Goal: Information Seeking & Learning: Learn about a topic

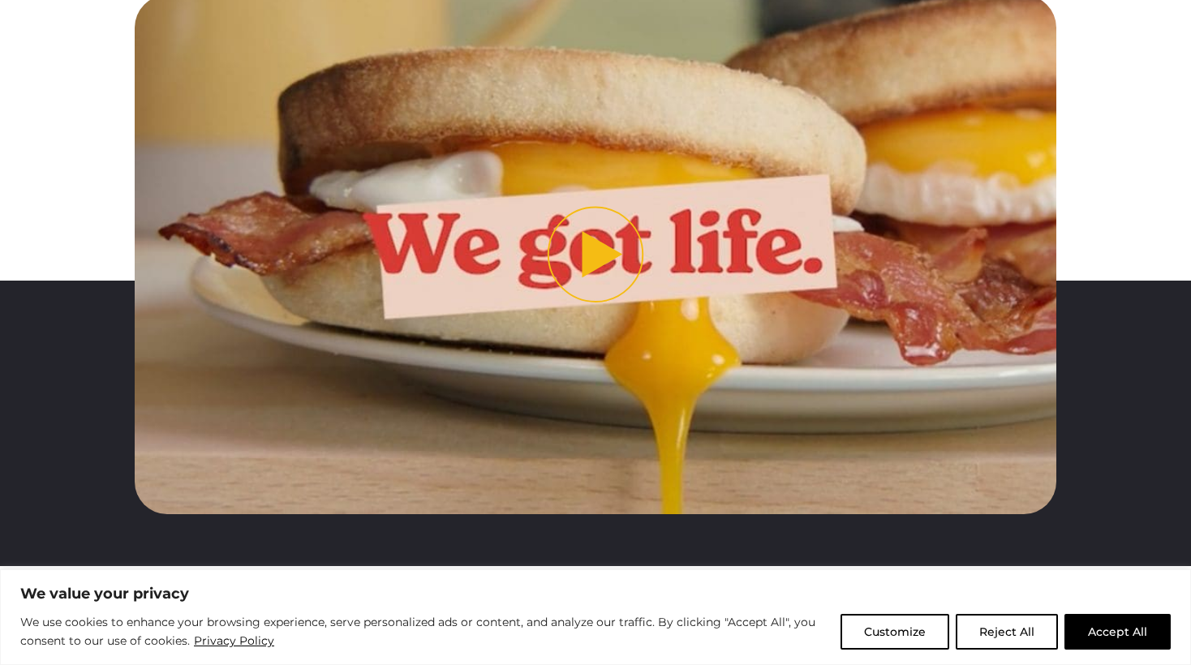
scroll to position [653, 0]
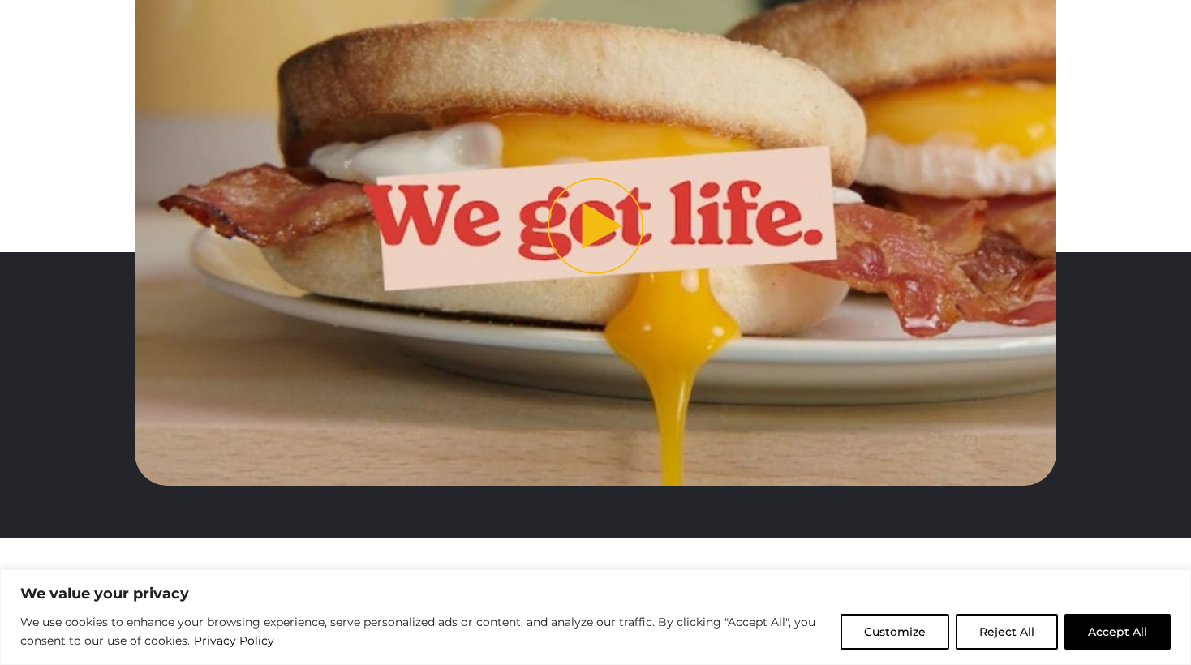
click at [577, 123] on img "Play video" at bounding box center [596, 226] width 923 height 518
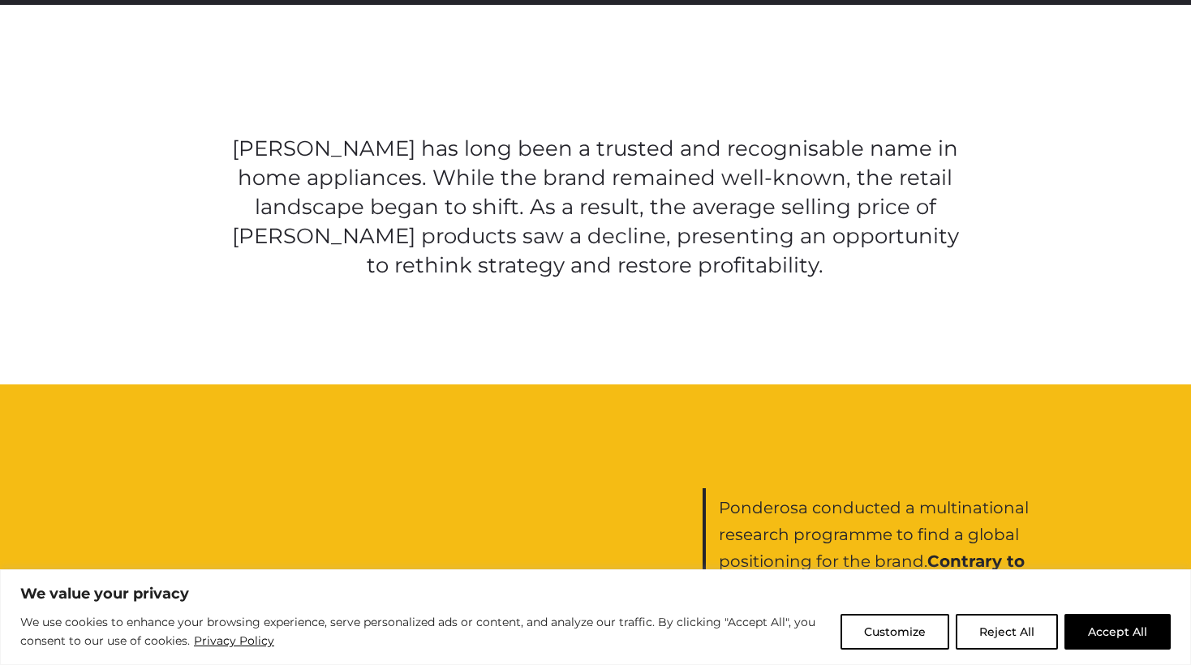
scroll to position [1187, 0]
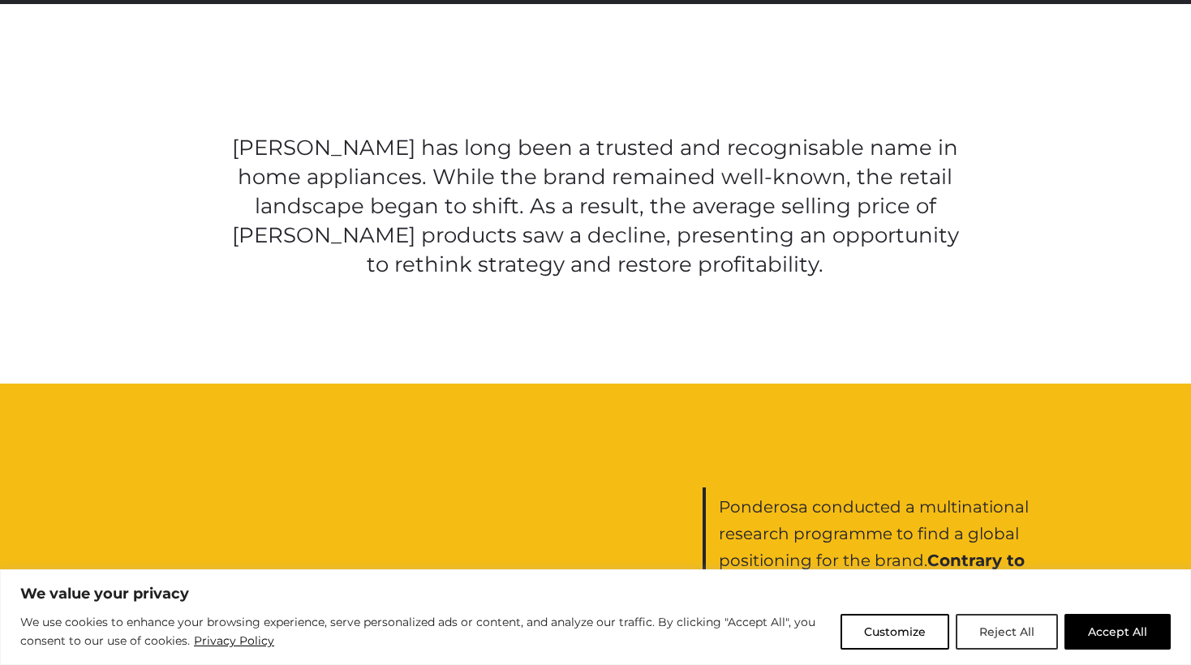
click at [1026, 643] on button "Reject All" at bounding box center [1007, 632] width 102 height 36
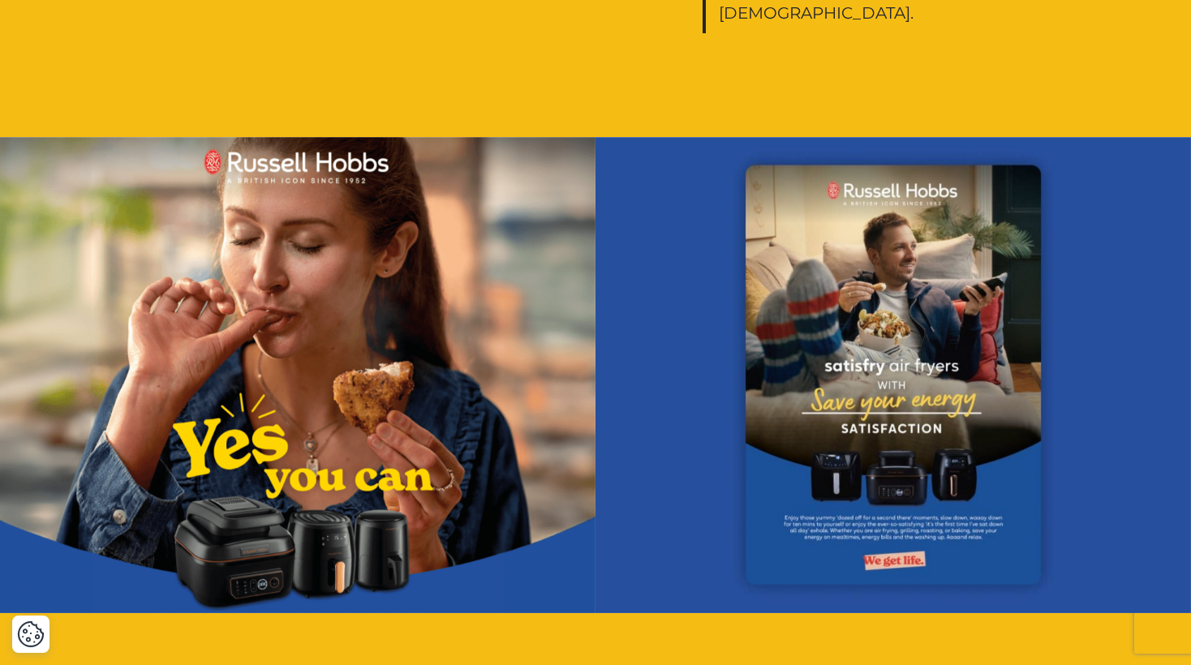
scroll to position [2048, 0]
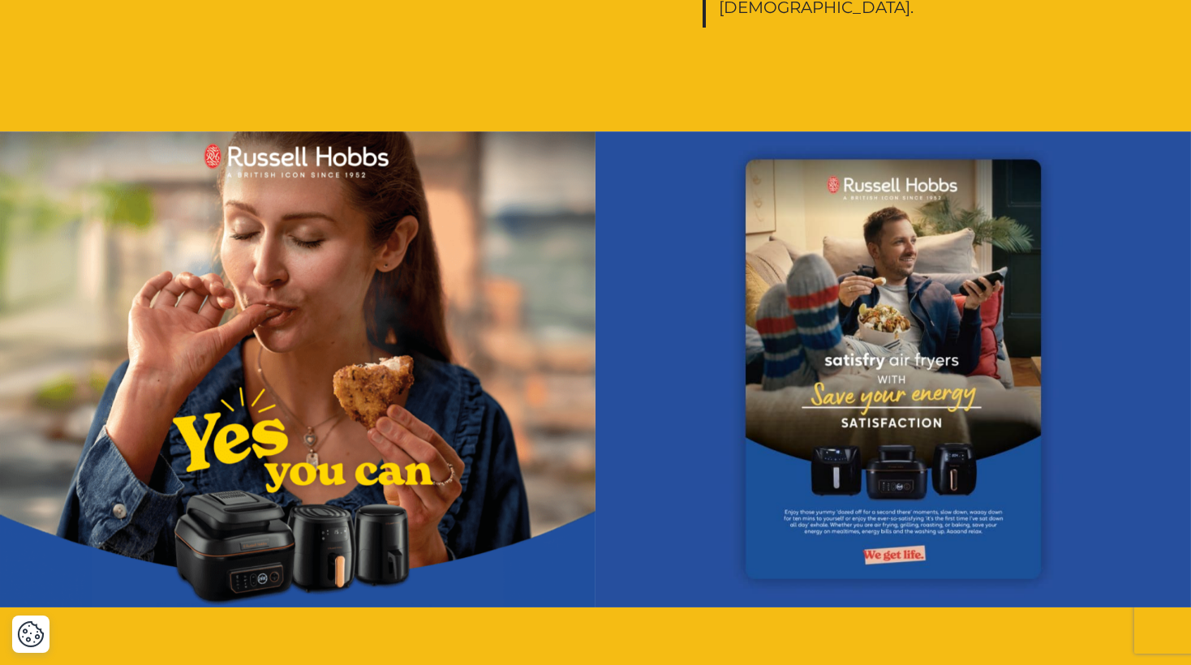
click at [461, 438] on img at bounding box center [298, 369] width 596 height 476
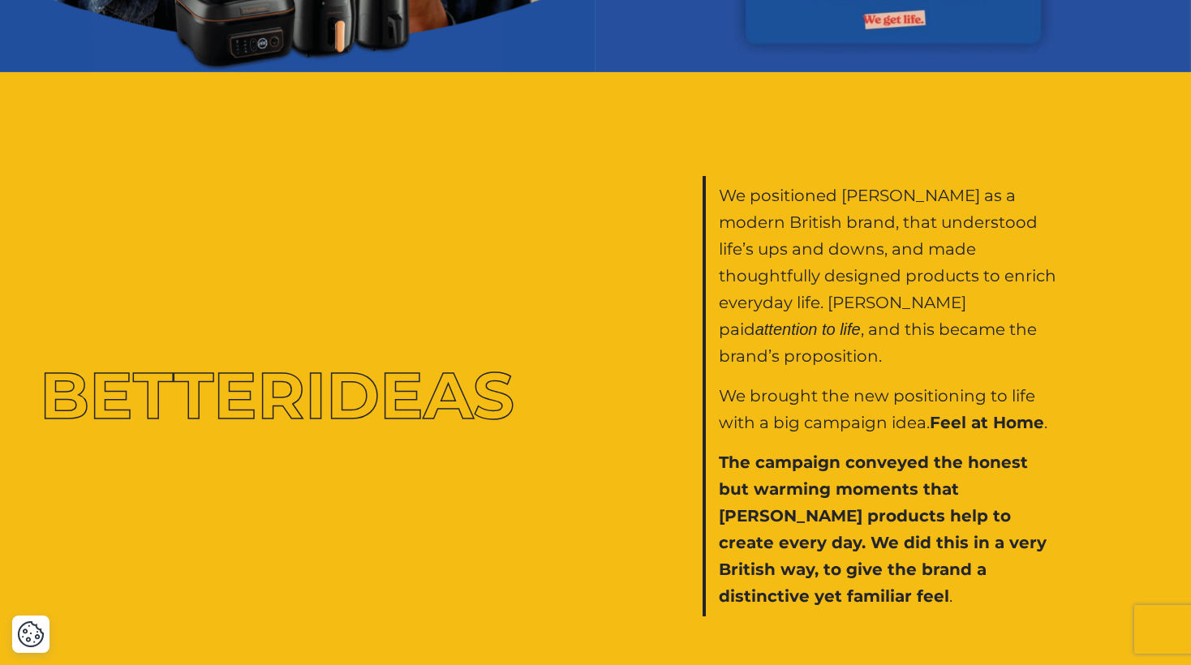
scroll to position [2582, 0]
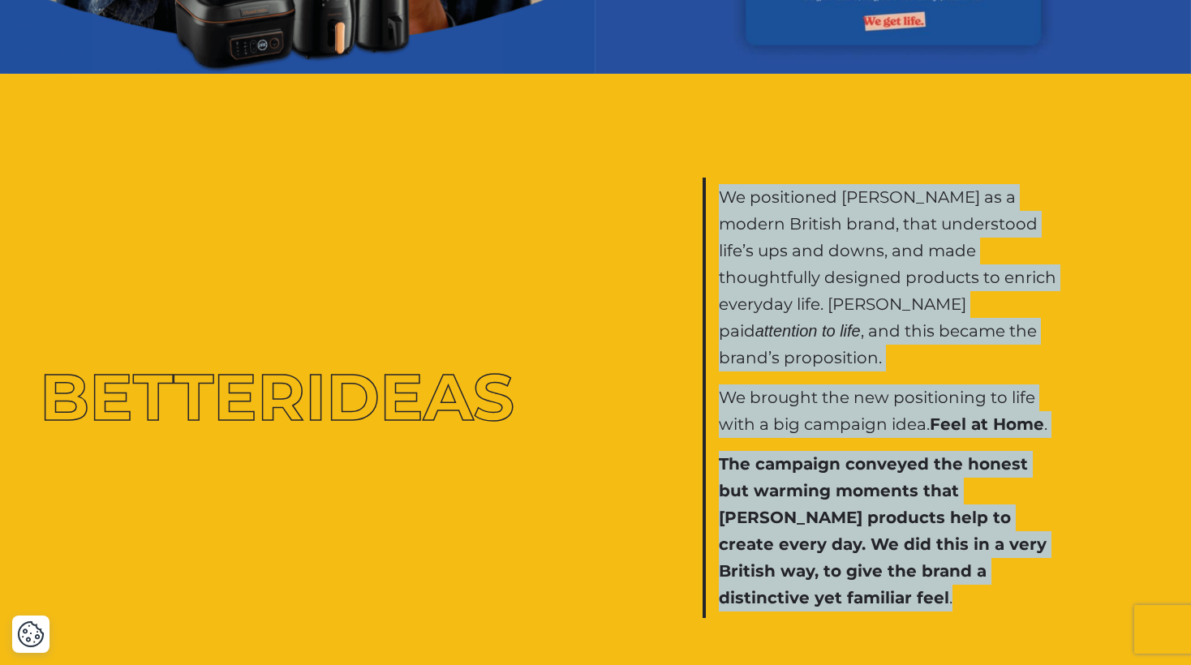
drag, startPoint x: 785, startPoint y: 577, endPoint x: 697, endPoint y: 180, distance: 406.3
click at [697, 180] on div "Better Ideas We positioned [PERSON_NAME] as a modern British brand, that unders…" at bounding box center [596, 398] width 1136 height 441
copy div "We positioned [PERSON_NAME] as a modern British brand, that understood life’s u…"
click at [712, 333] on div "We positioned [PERSON_NAME] as a modern British brand, that understood life’s u…" at bounding box center [880, 398] width 355 height 441
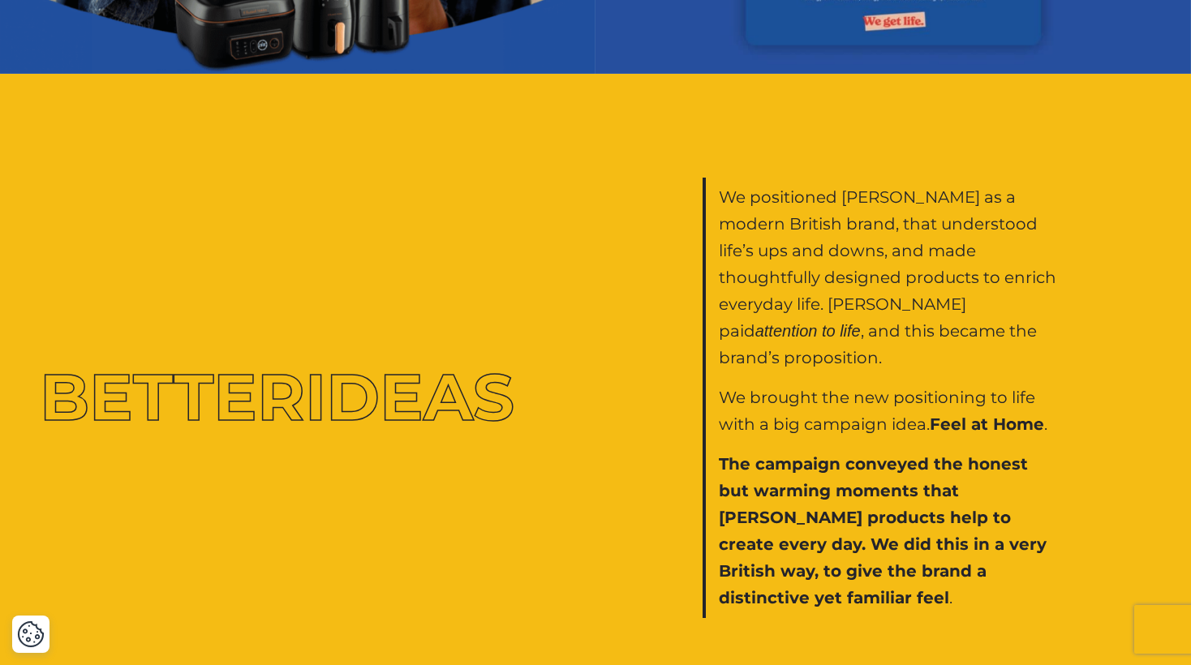
click at [827, 406] on p "We brought the new positioning to life with a big campaign idea. Feel at Home ." at bounding box center [888, 412] width 338 height 54
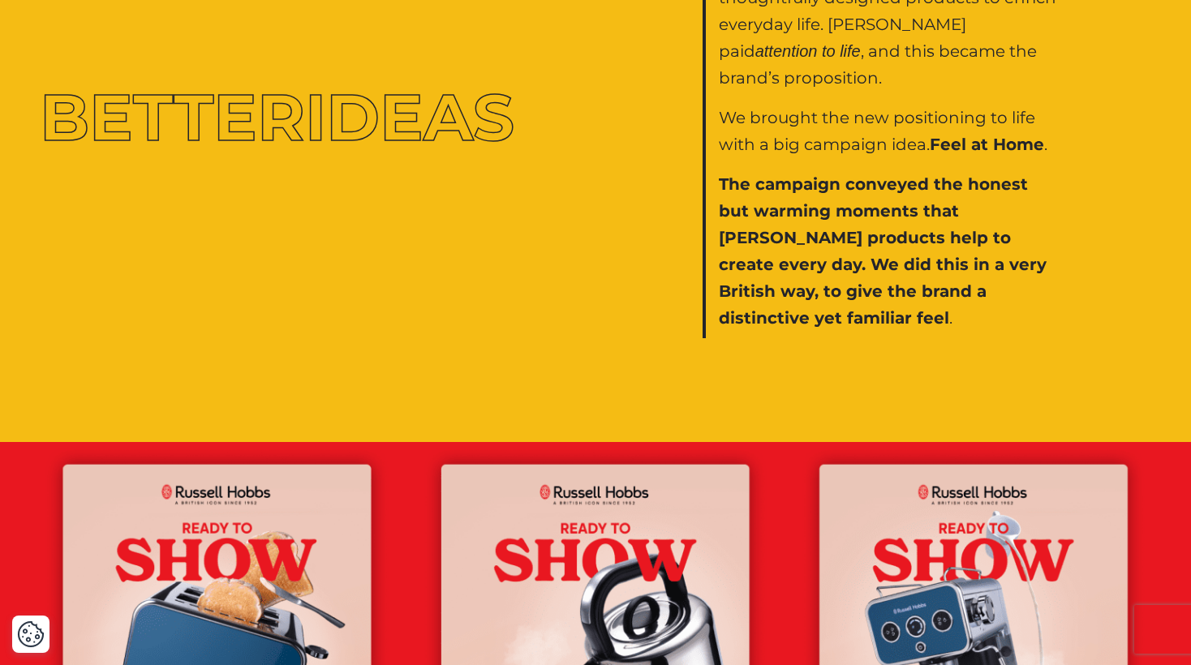
click at [829, 233] on b "The campaign conveyed the honest but warming moments that [PERSON_NAME] product…" at bounding box center [883, 250] width 328 height 153
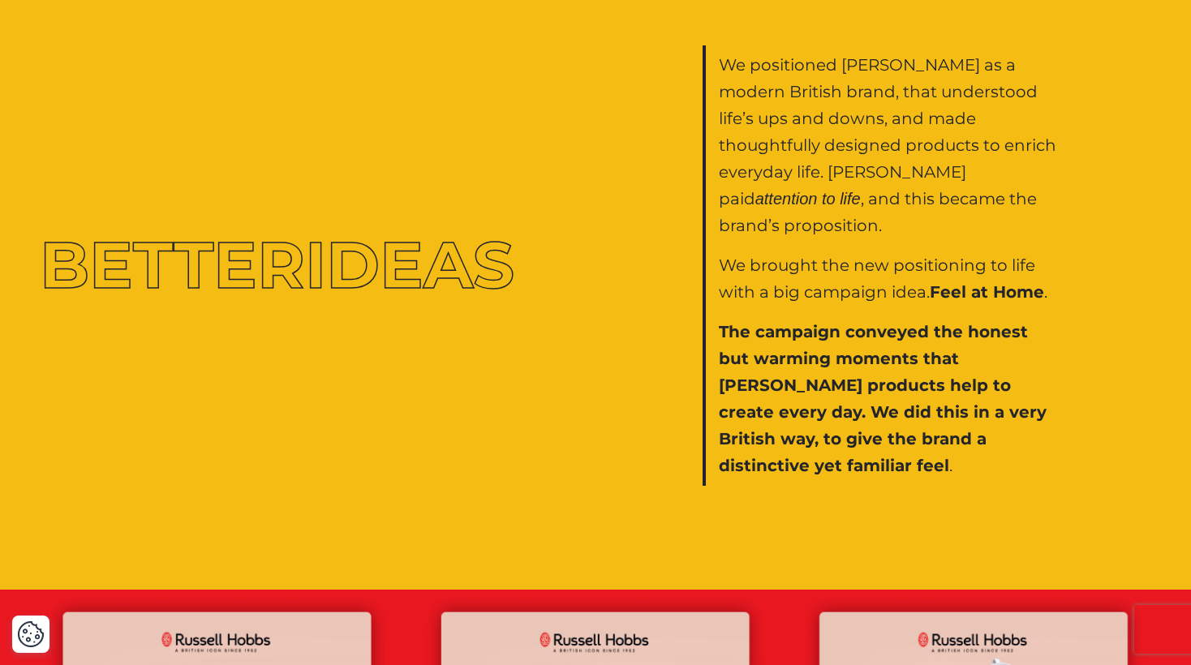
scroll to position [2681, 0]
